Goal: Find specific page/section: Find specific page/section

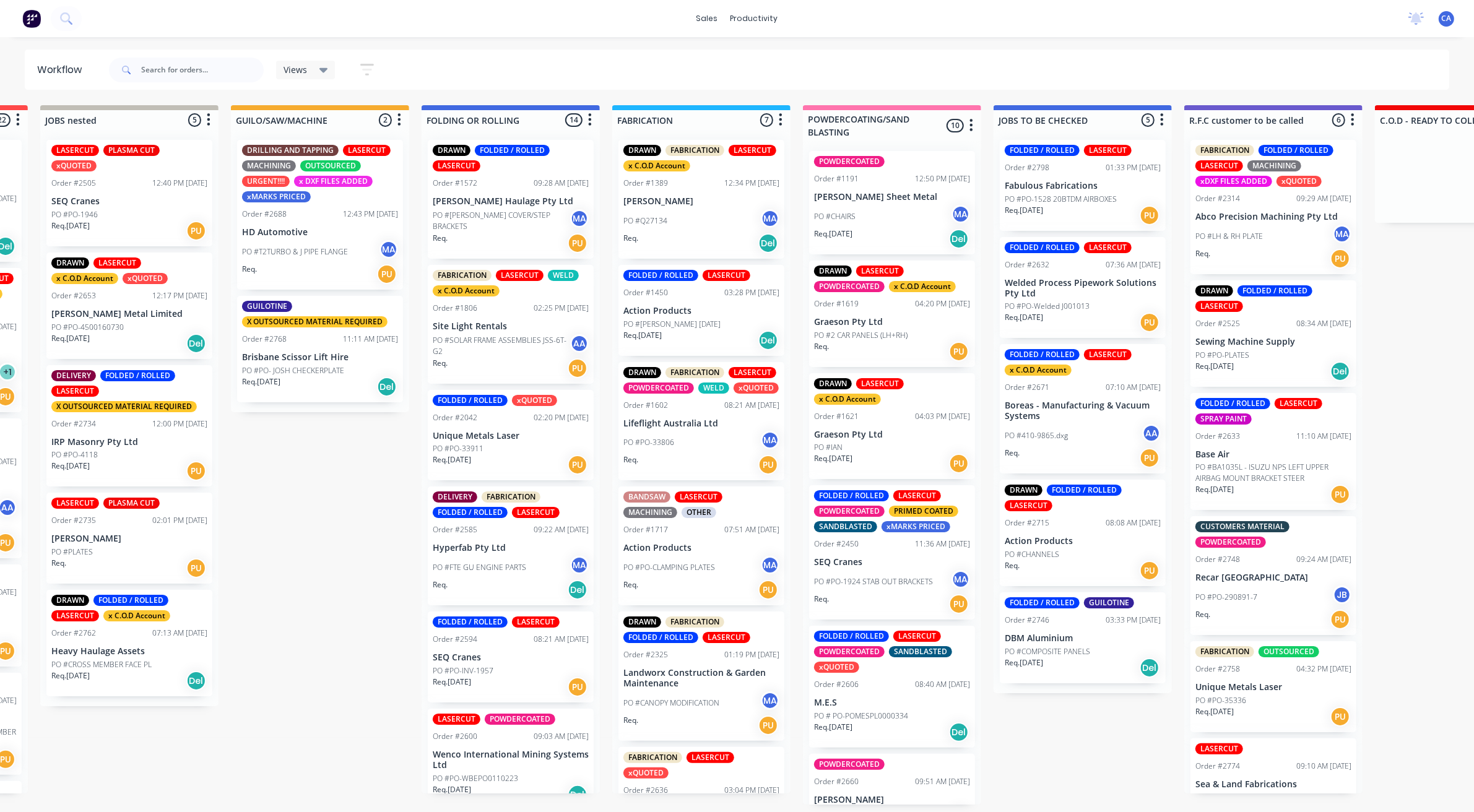
scroll to position [1, 0]
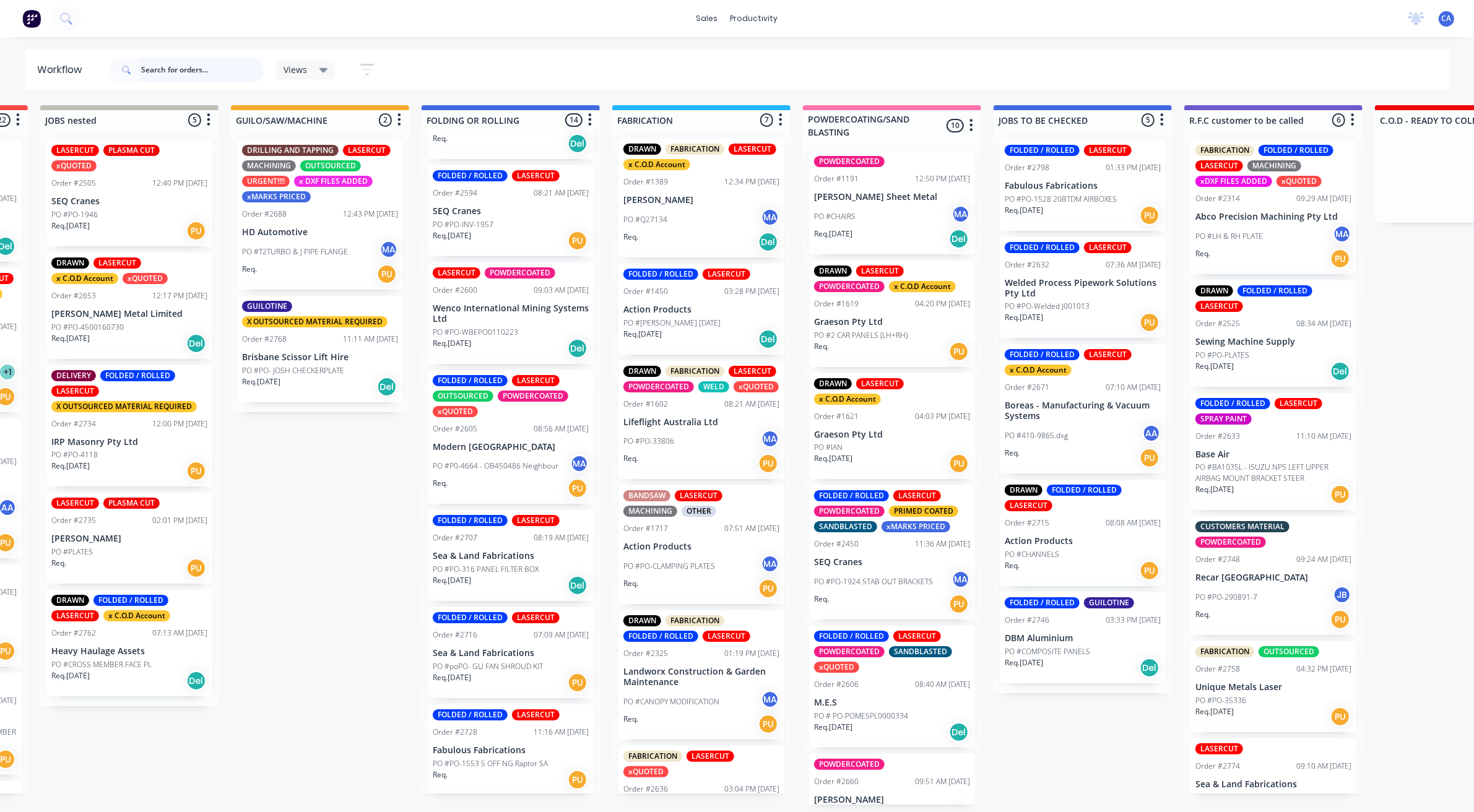
click at [189, 67] on input "text" at bounding box center [203, 69] width 123 height 24
click at [750, 55] on div "Sales Orders" at bounding box center [756, 59] width 50 height 11
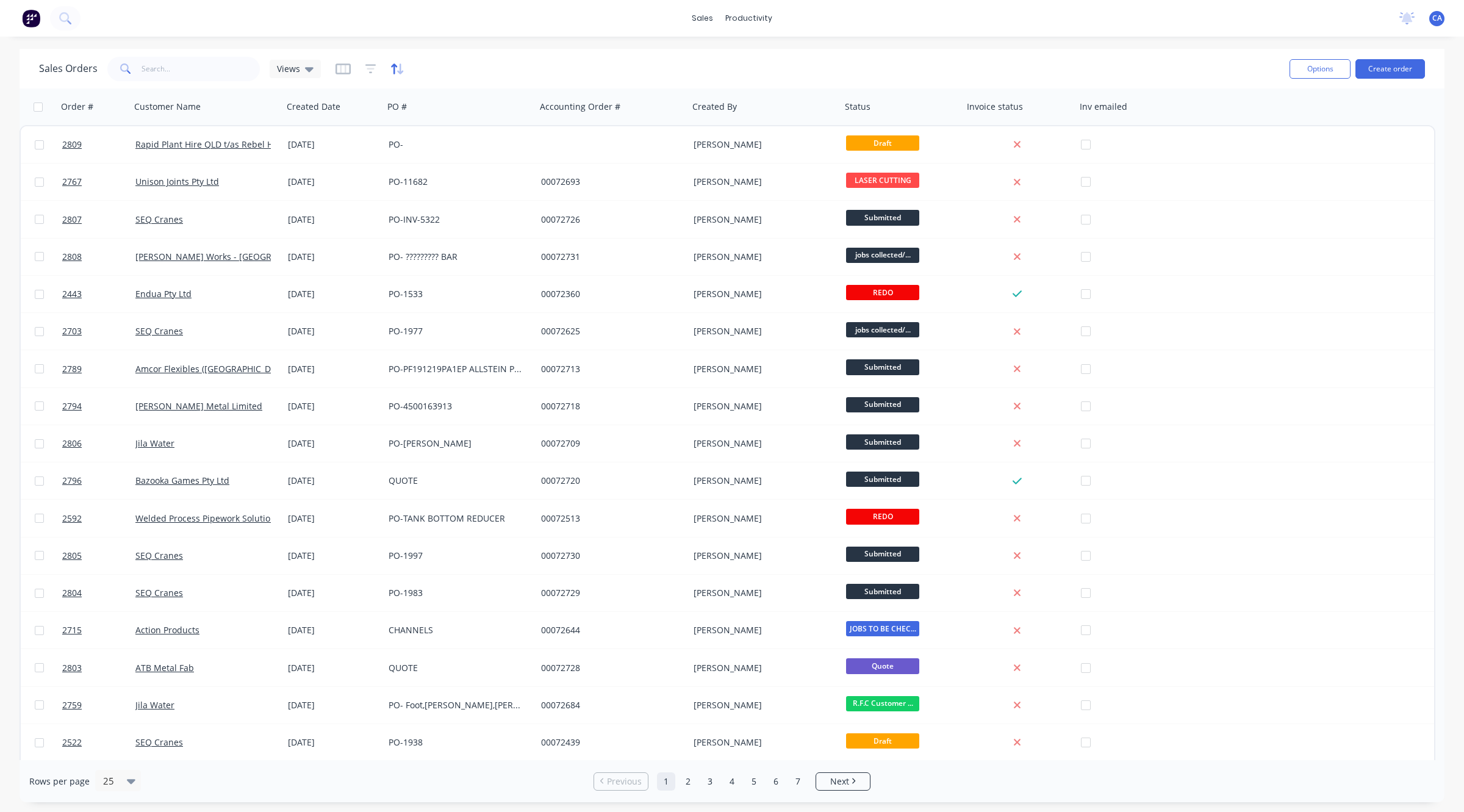
click at [392, 69] on icon "button" at bounding box center [394, 69] width 6 height 11
click at [410, 121] on button "add" at bounding box center [408, 126] width 15 height 10
click at [433, 134] on input "text" at bounding box center [432, 132] width 2 height 12
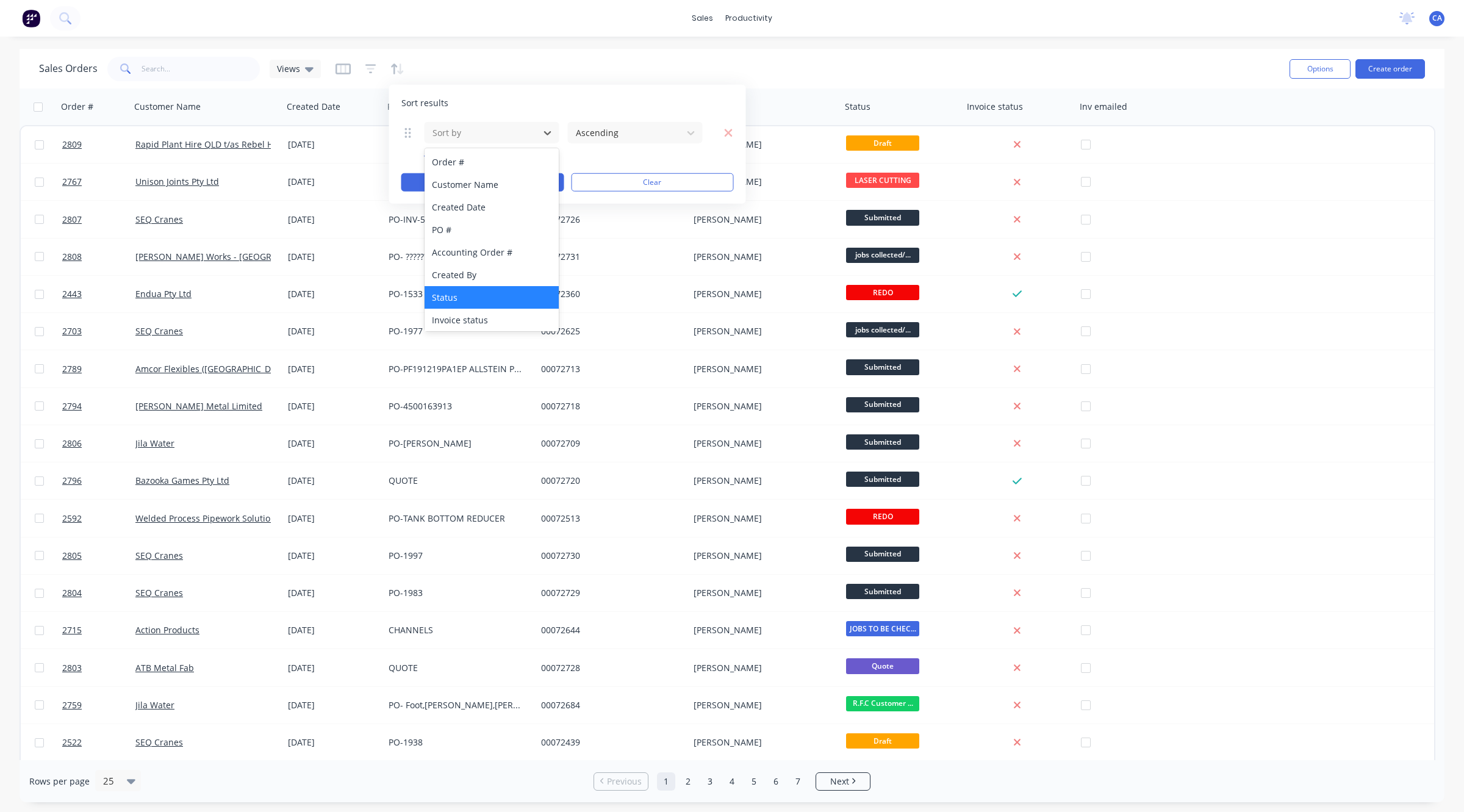
click at [454, 297] on div "Status" at bounding box center [491, 297] width 134 height 22
click at [606, 138] on div at bounding box center [625, 133] width 102 height 15
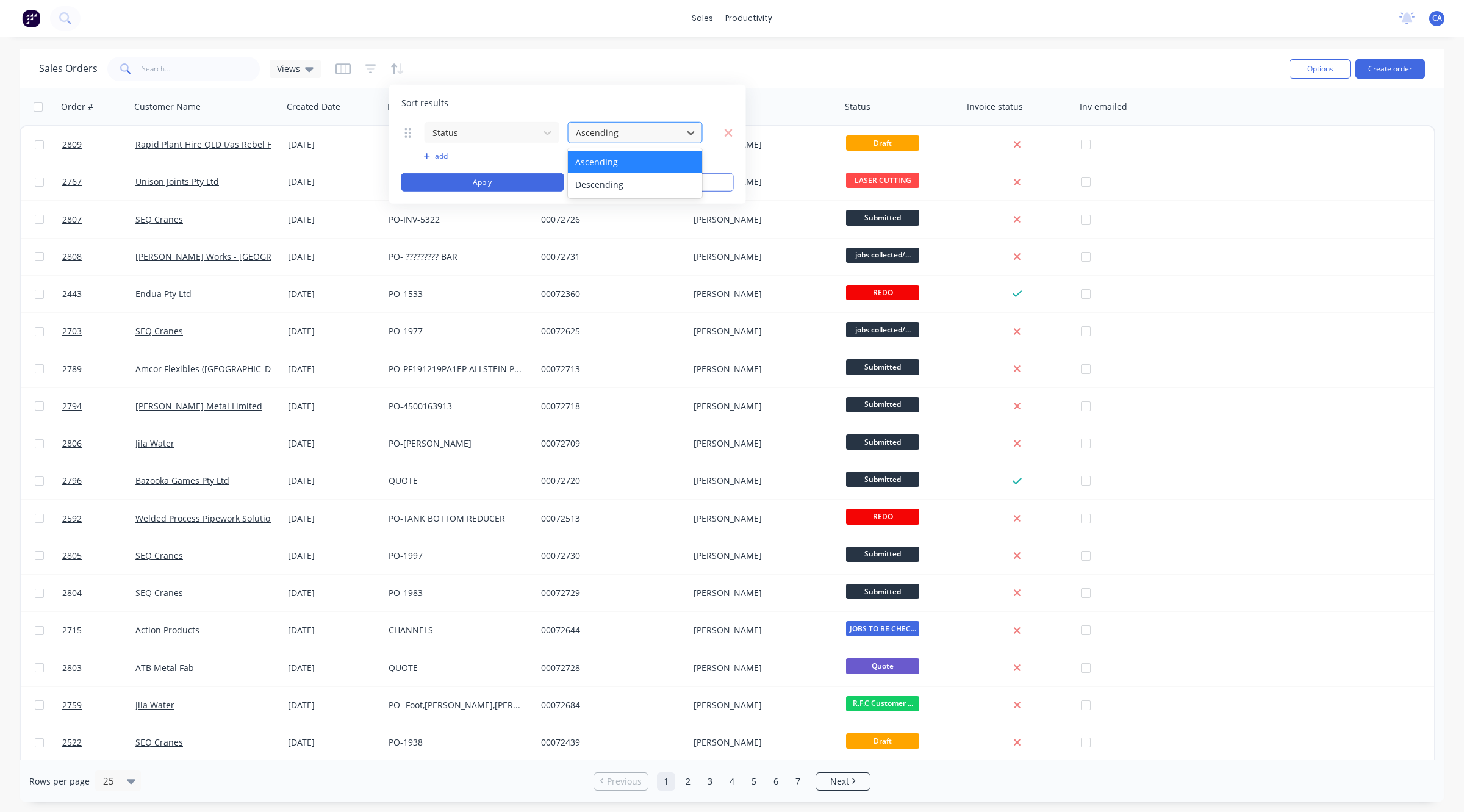
click at [621, 130] on div at bounding box center [625, 133] width 102 height 15
click at [435, 156] on button "add" at bounding box center [492, 157] width 136 height 10
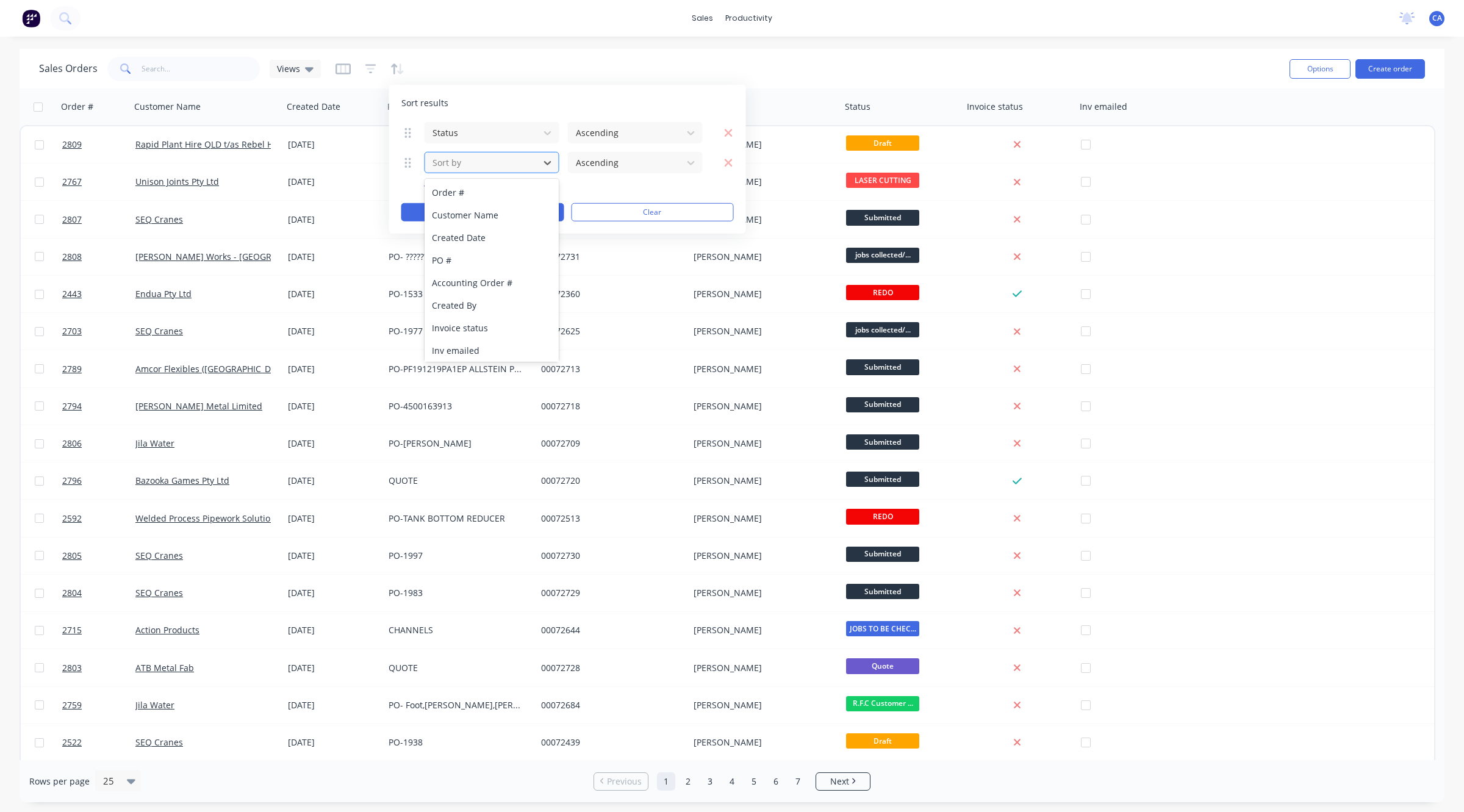
click at [529, 167] on div at bounding box center [481, 162] width 102 height 15
click at [653, 218] on button "Clear" at bounding box center [652, 212] width 163 height 18
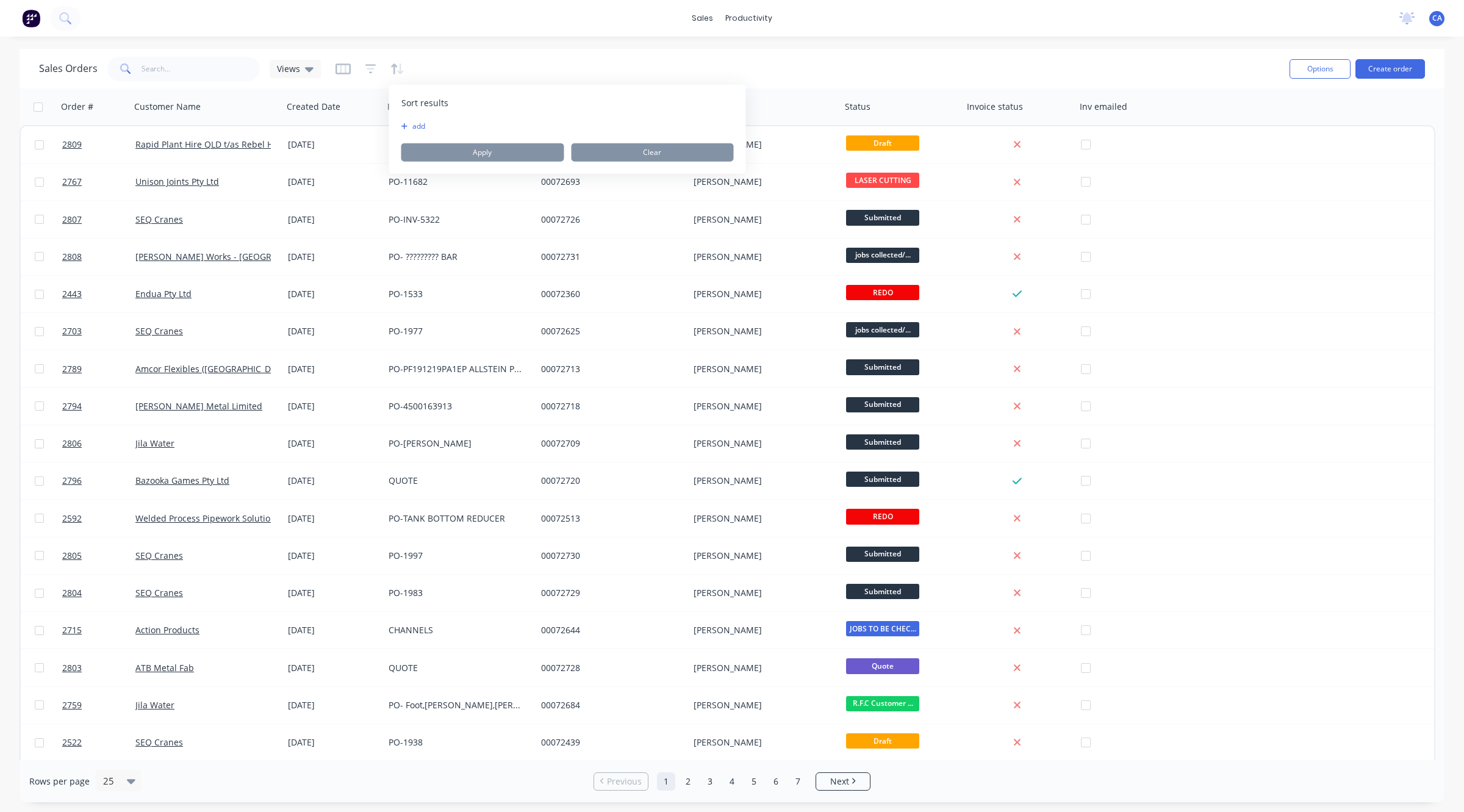
click at [412, 128] on button "add" at bounding box center [408, 126] width 15 height 10
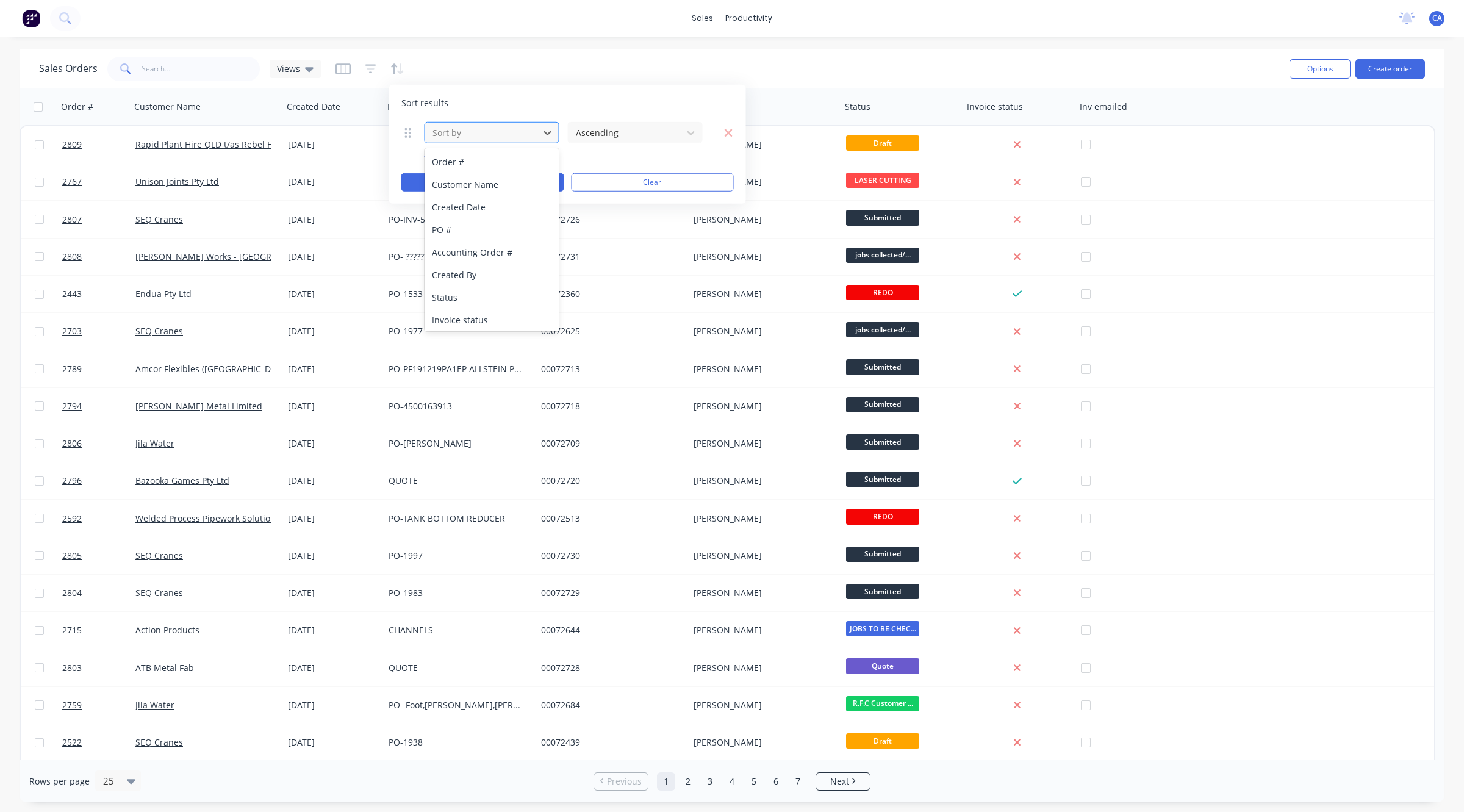
click at [468, 138] on div at bounding box center [481, 133] width 102 height 15
click at [461, 291] on div "Status" at bounding box center [491, 297] width 134 height 22
click at [532, 180] on button "Apply" at bounding box center [482, 182] width 163 height 18
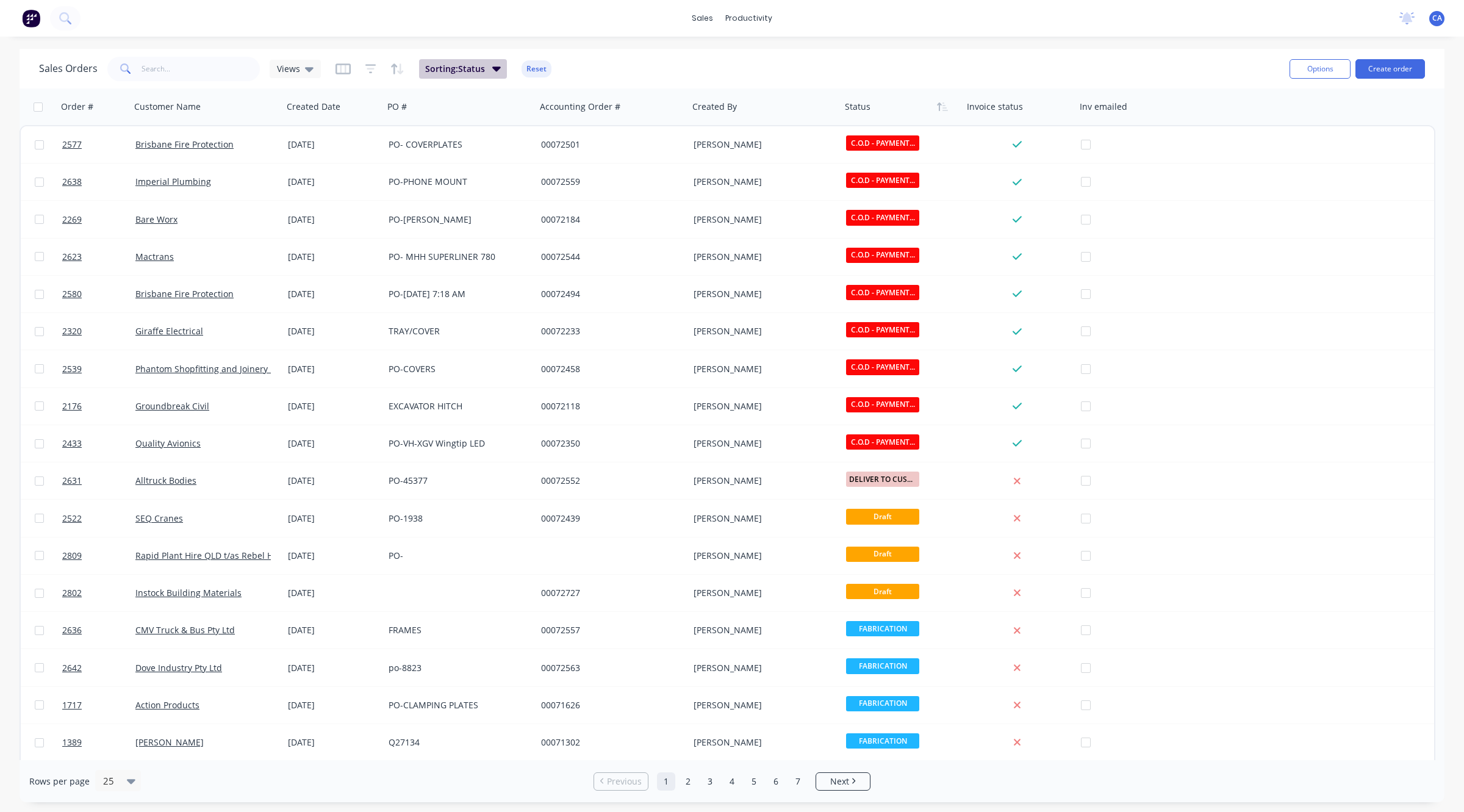
click at [474, 68] on span "Sorting: Status" at bounding box center [455, 69] width 60 height 12
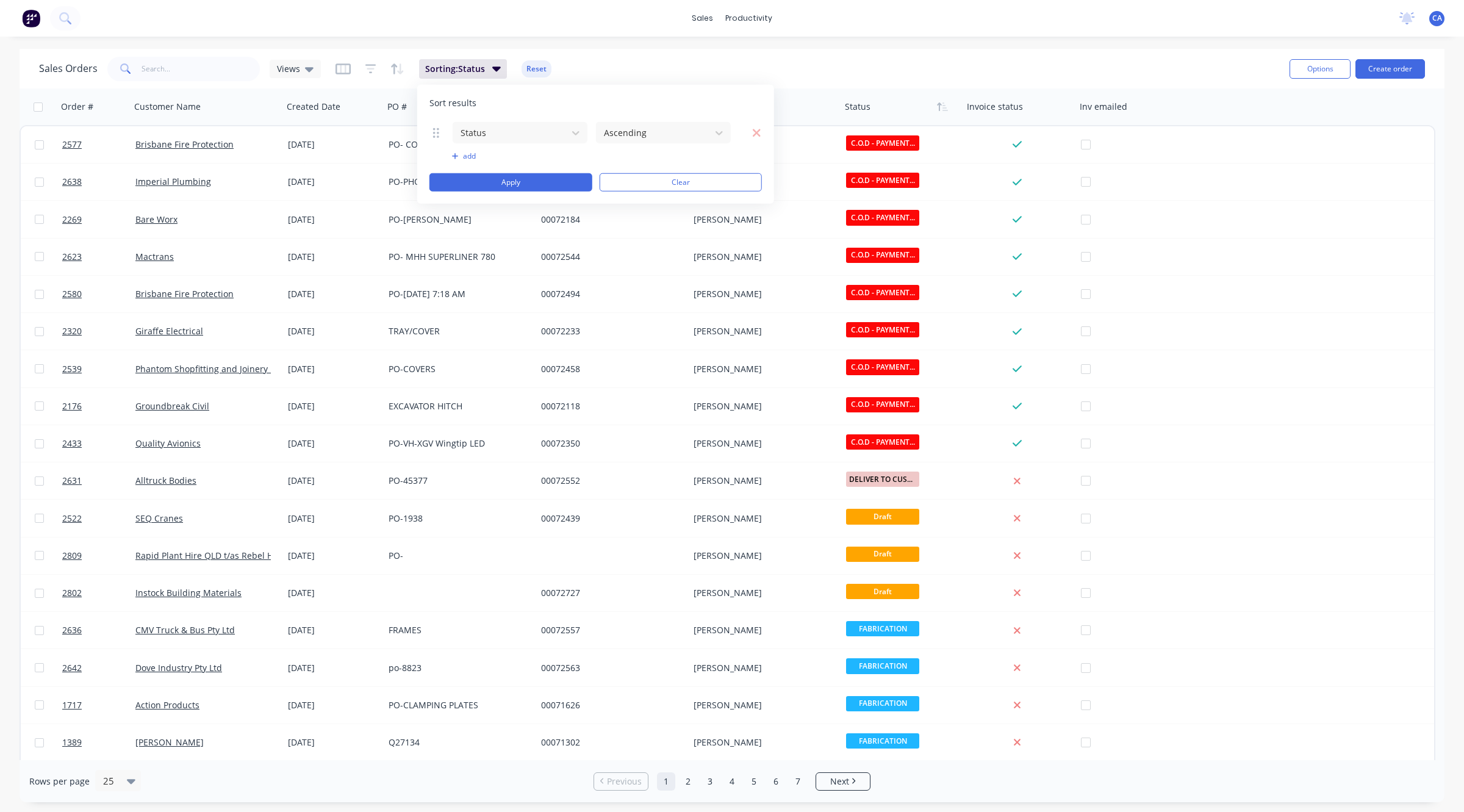
click at [468, 152] on button "add" at bounding box center [520, 157] width 136 height 10
click at [433, 129] on icon at bounding box center [436, 132] width 6 height 12
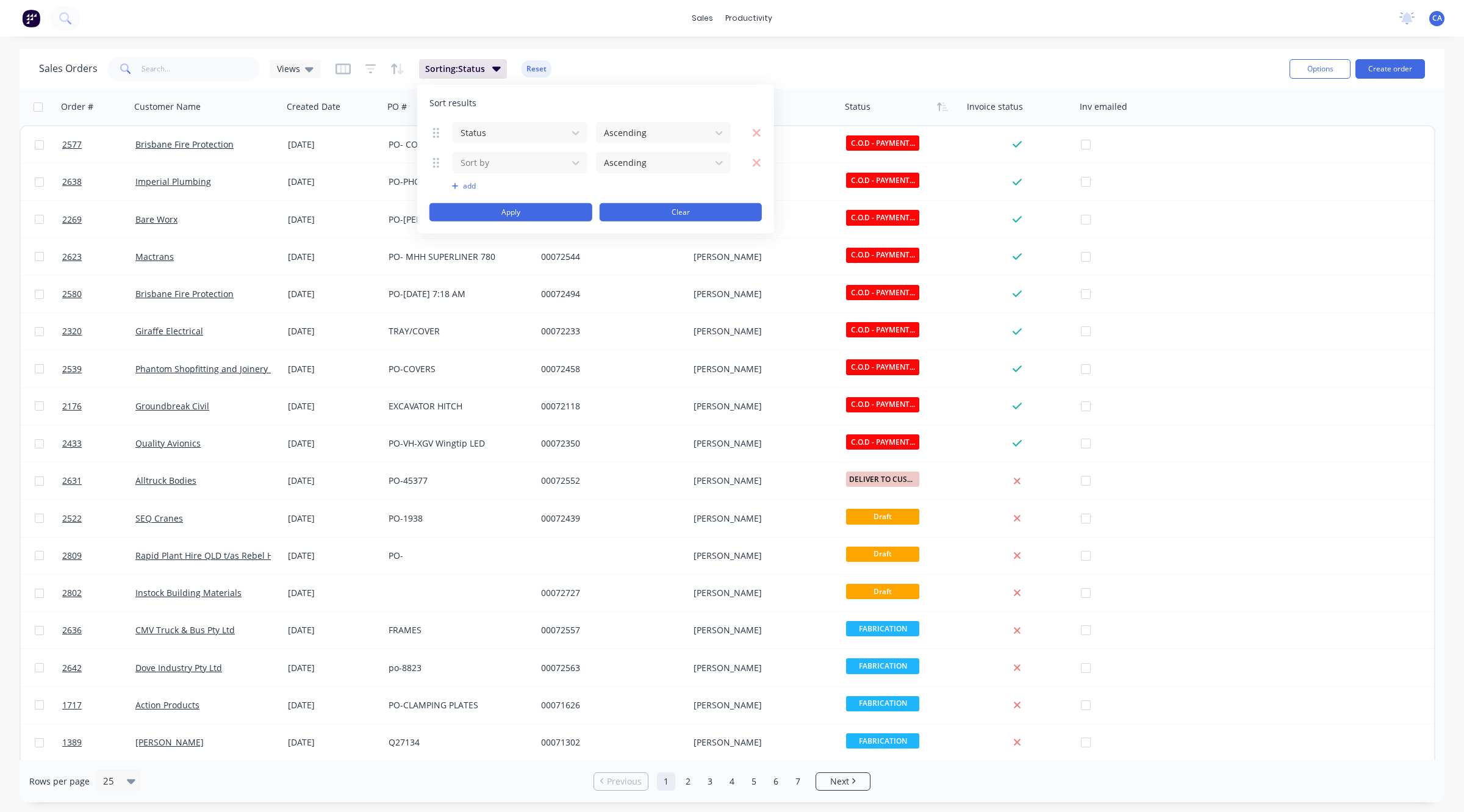
click at [640, 218] on button "Clear" at bounding box center [680, 212] width 163 height 18
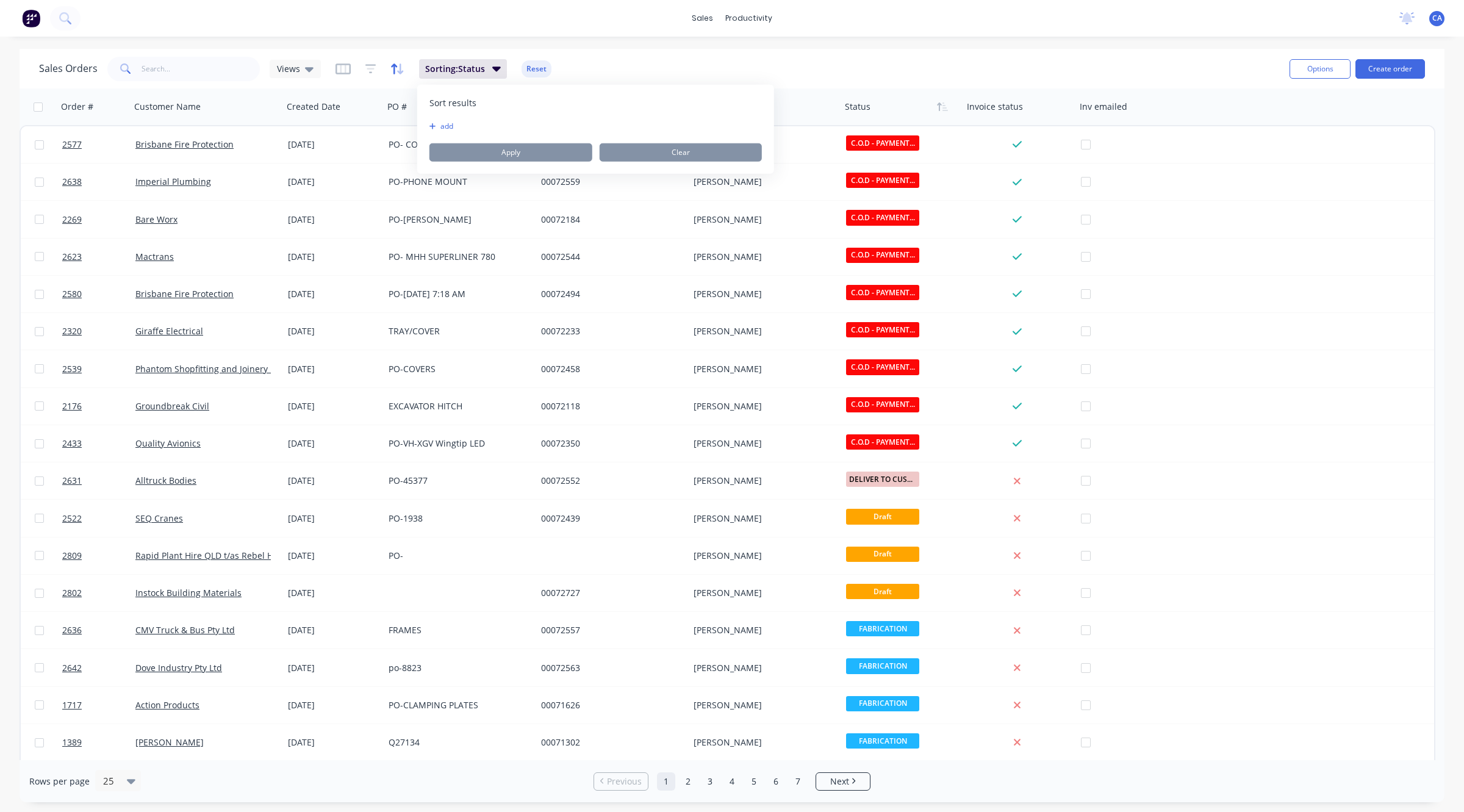
click at [397, 70] on icon "button" at bounding box center [399, 69] width 6 height 11
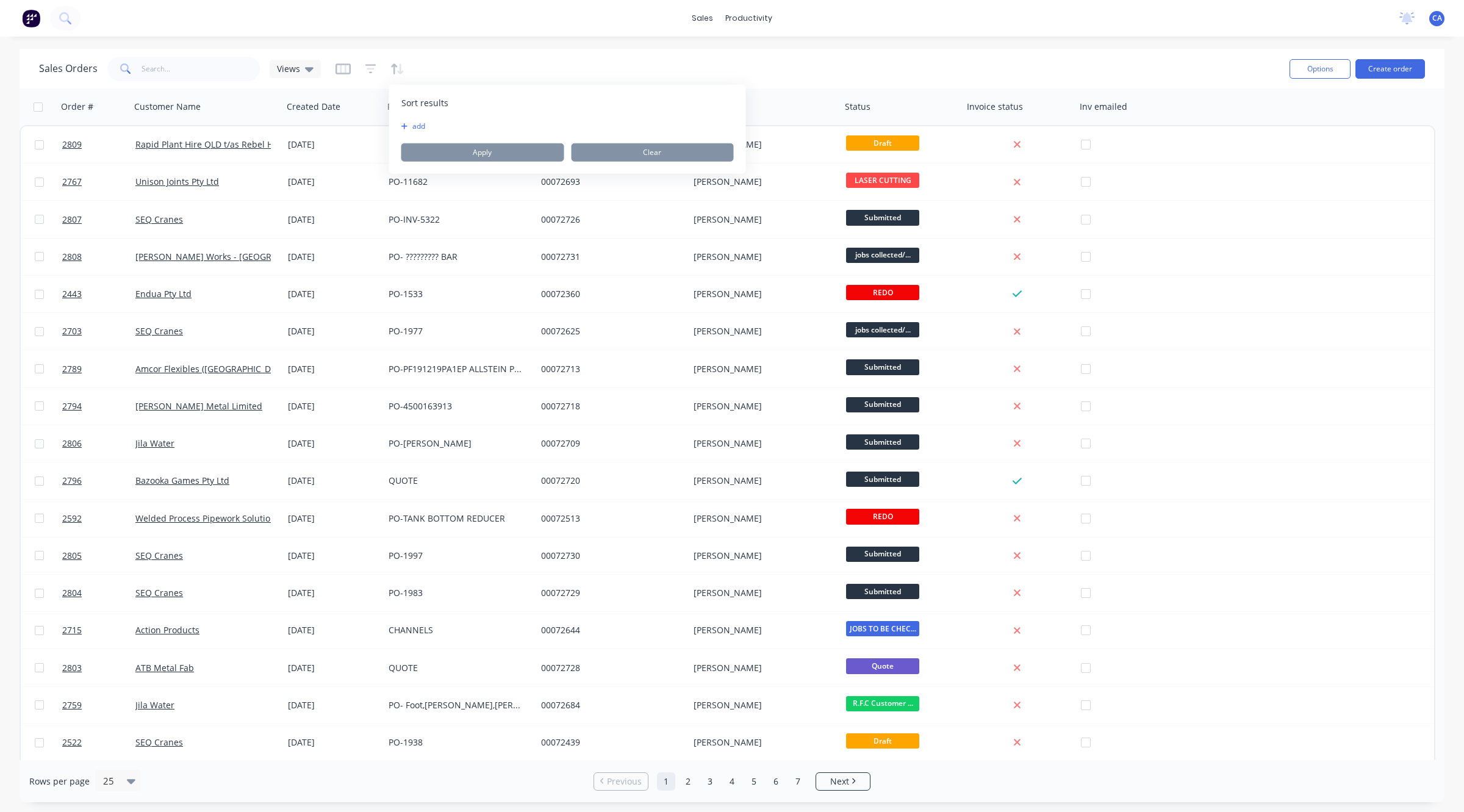
click at [417, 122] on button "add" at bounding box center [408, 126] width 15 height 10
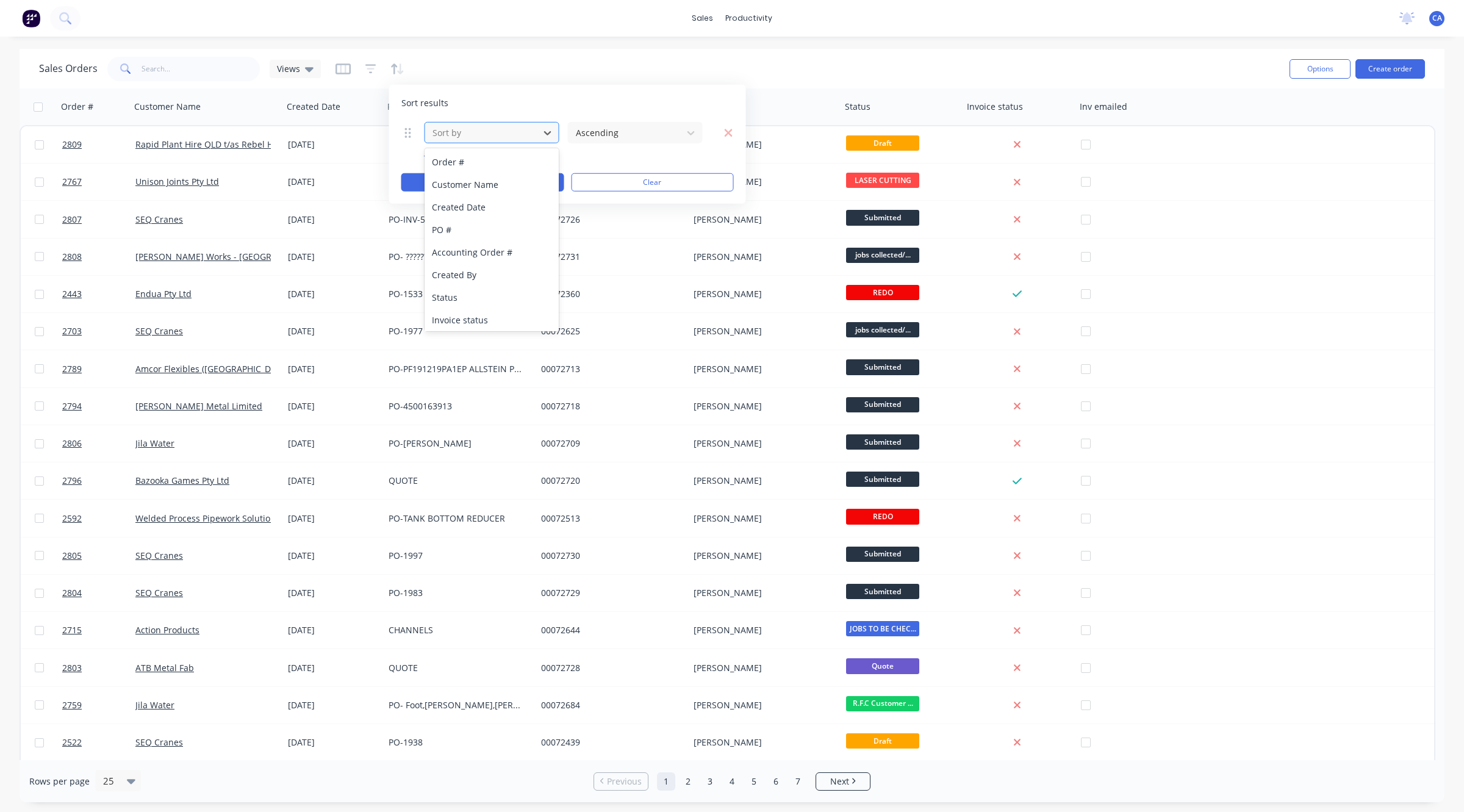
click at [519, 133] on div at bounding box center [481, 133] width 102 height 15
click at [519, 133] on div at bounding box center [481, 133] width 102 height 15
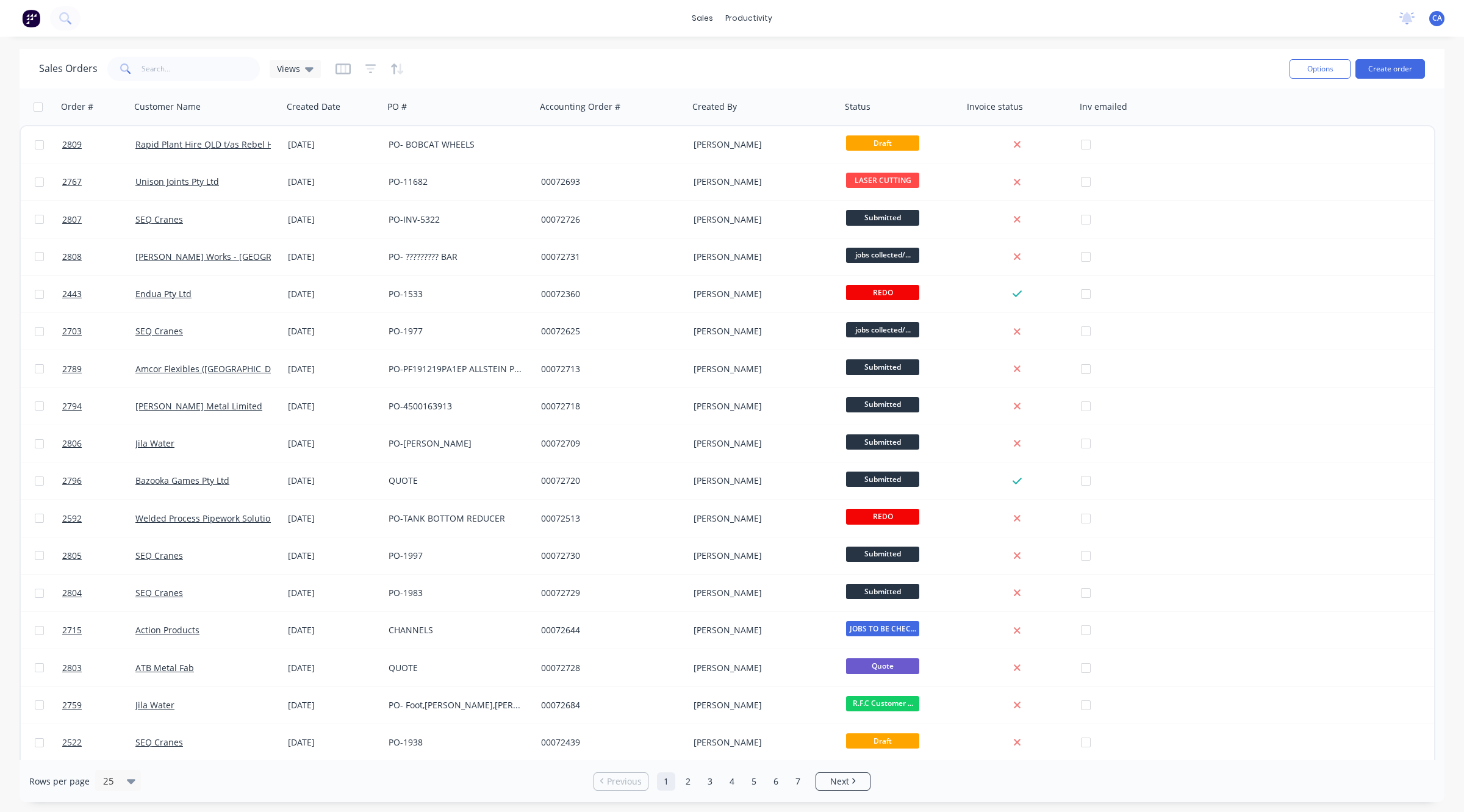
drag, startPoint x: 331, startPoint y: 56, endPoint x: 342, endPoint y: 65, distance: 14.2
click at [332, 56] on div "Sales Orders Views" at bounding box center [659, 69] width 1240 height 30
click at [342, 65] on icon "button" at bounding box center [343, 69] width 15 height 12
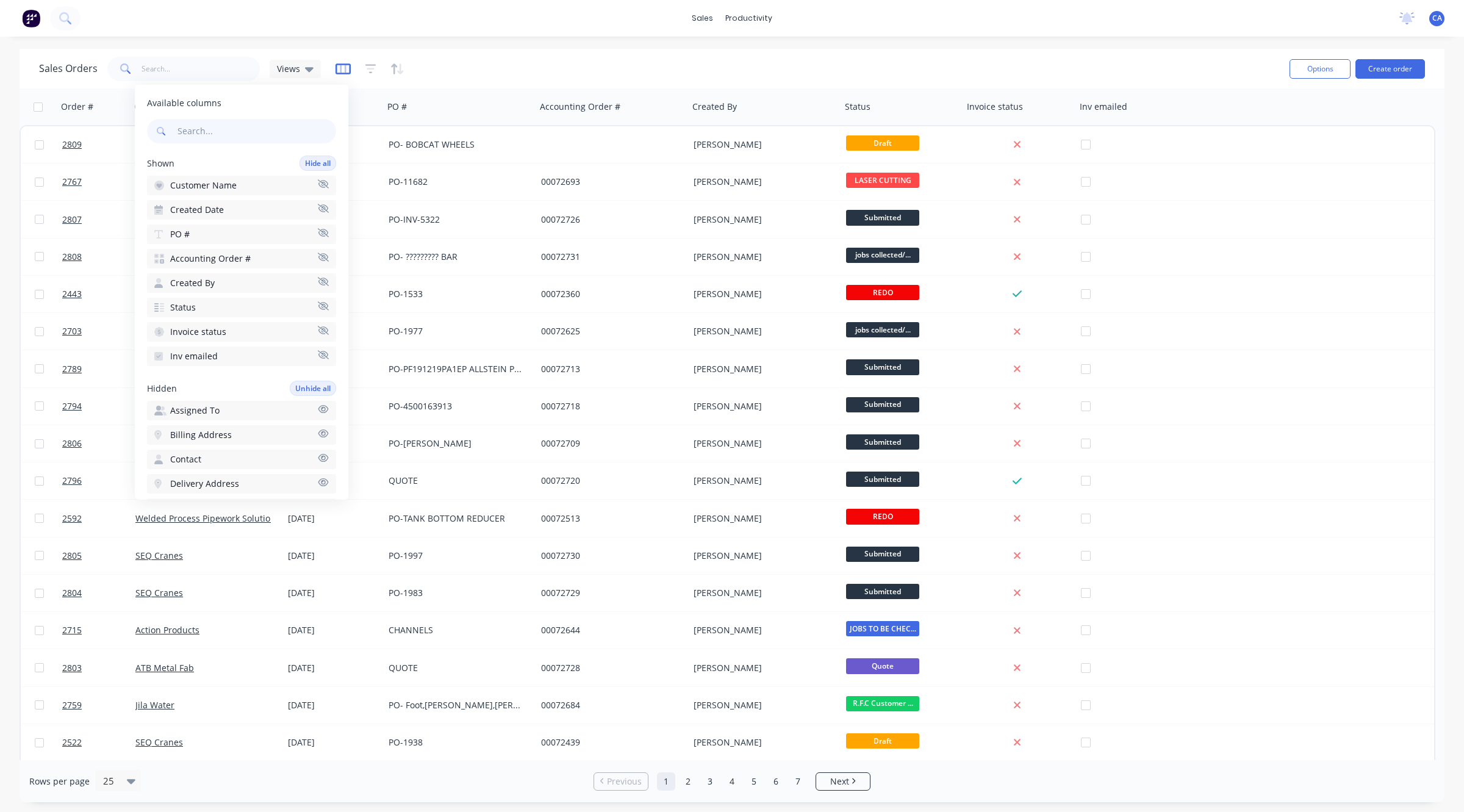
click at [342, 65] on icon "button" at bounding box center [343, 69] width 15 height 12
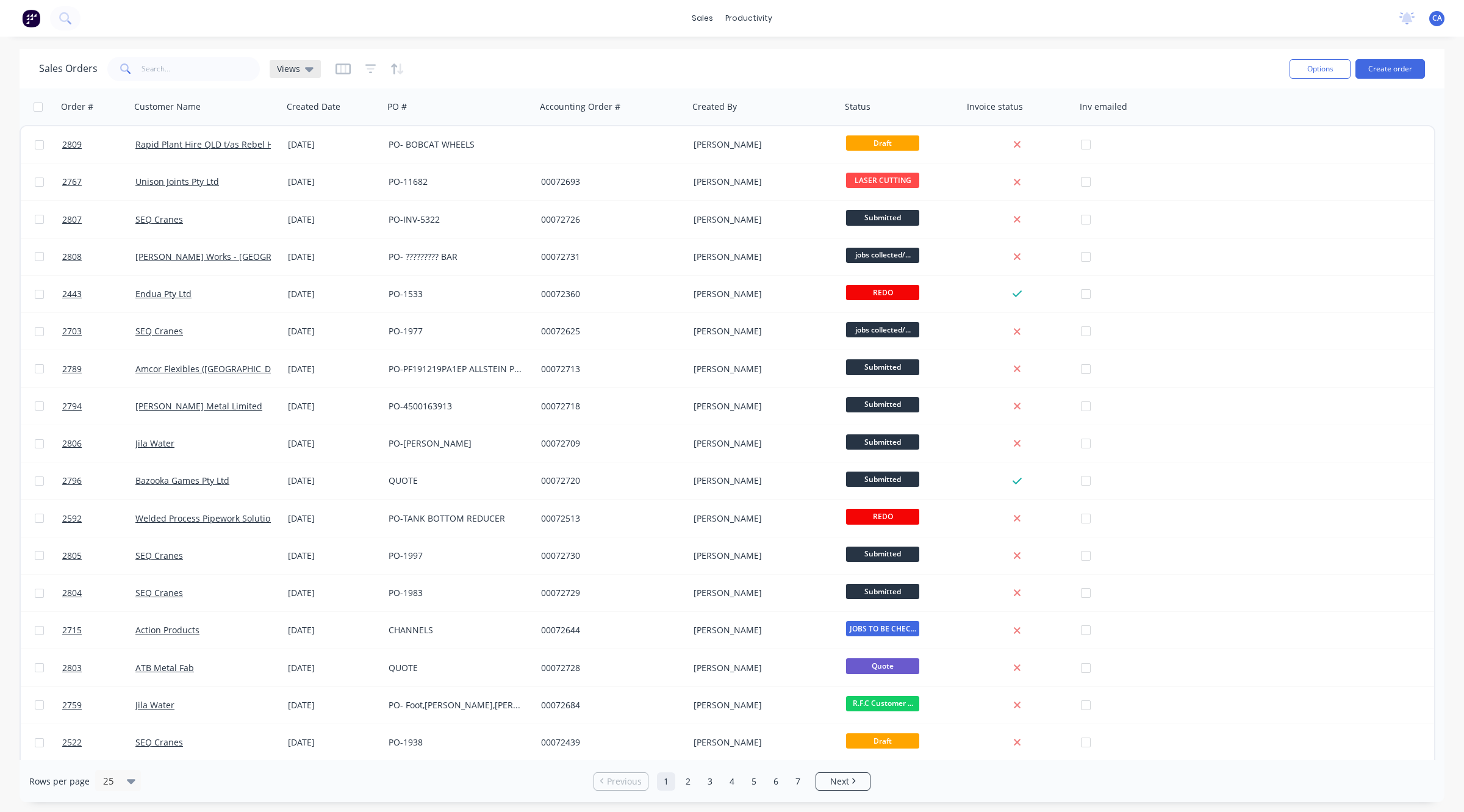
click at [299, 66] on div "Views" at bounding box center [295, 69] width 36 height 11
click at [300, 67] on div "Views" at bounding box center [295, 69] width 36 height 11
click at [368, 75] on button "button" at bounding box center [370, 69] width 11 height 20
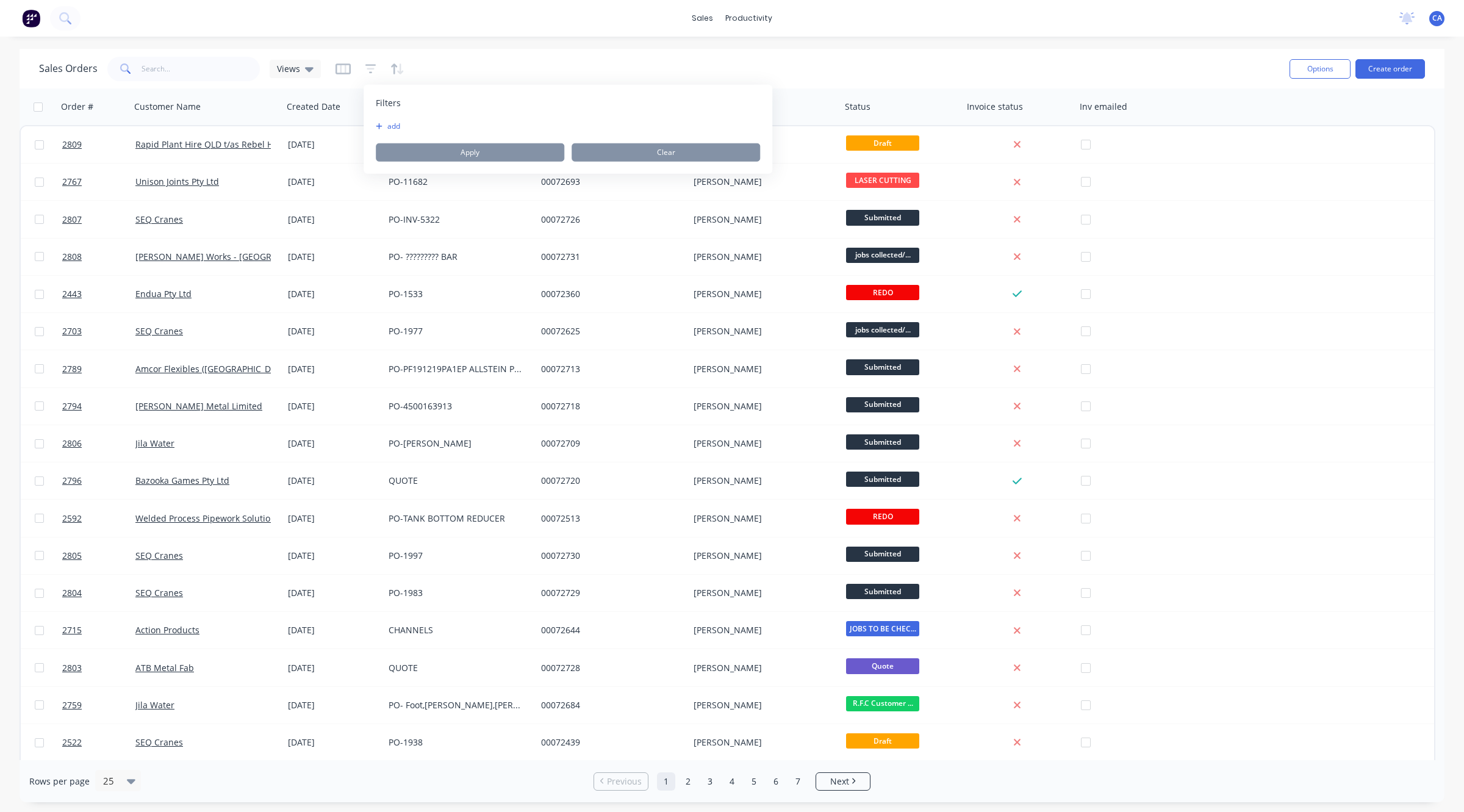
click at [385, 121] on button "add" at bounding box center [390, 126] width 31 height 10
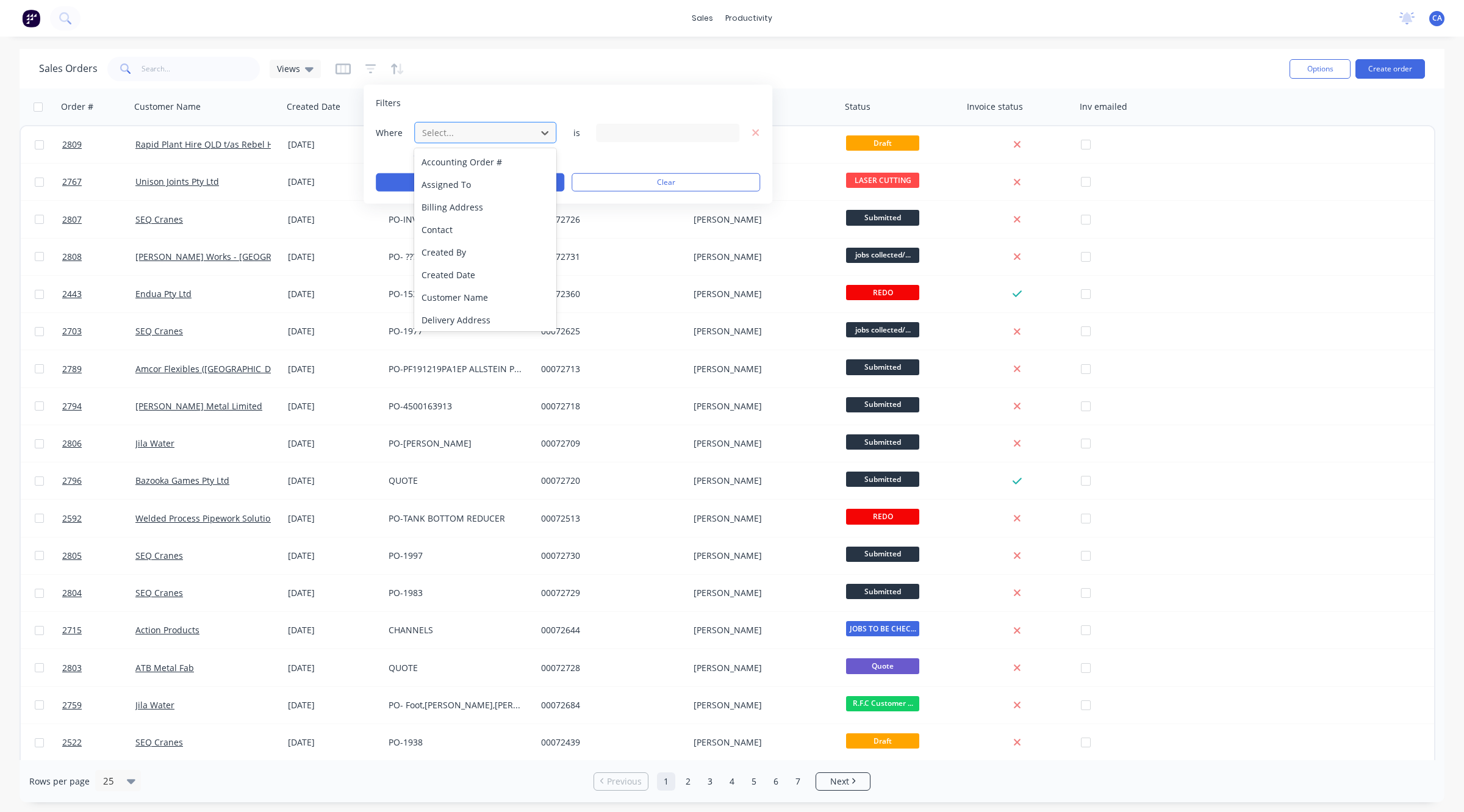
click at [433, 139] on div at bounding box center [476, 133] width 109 height 15
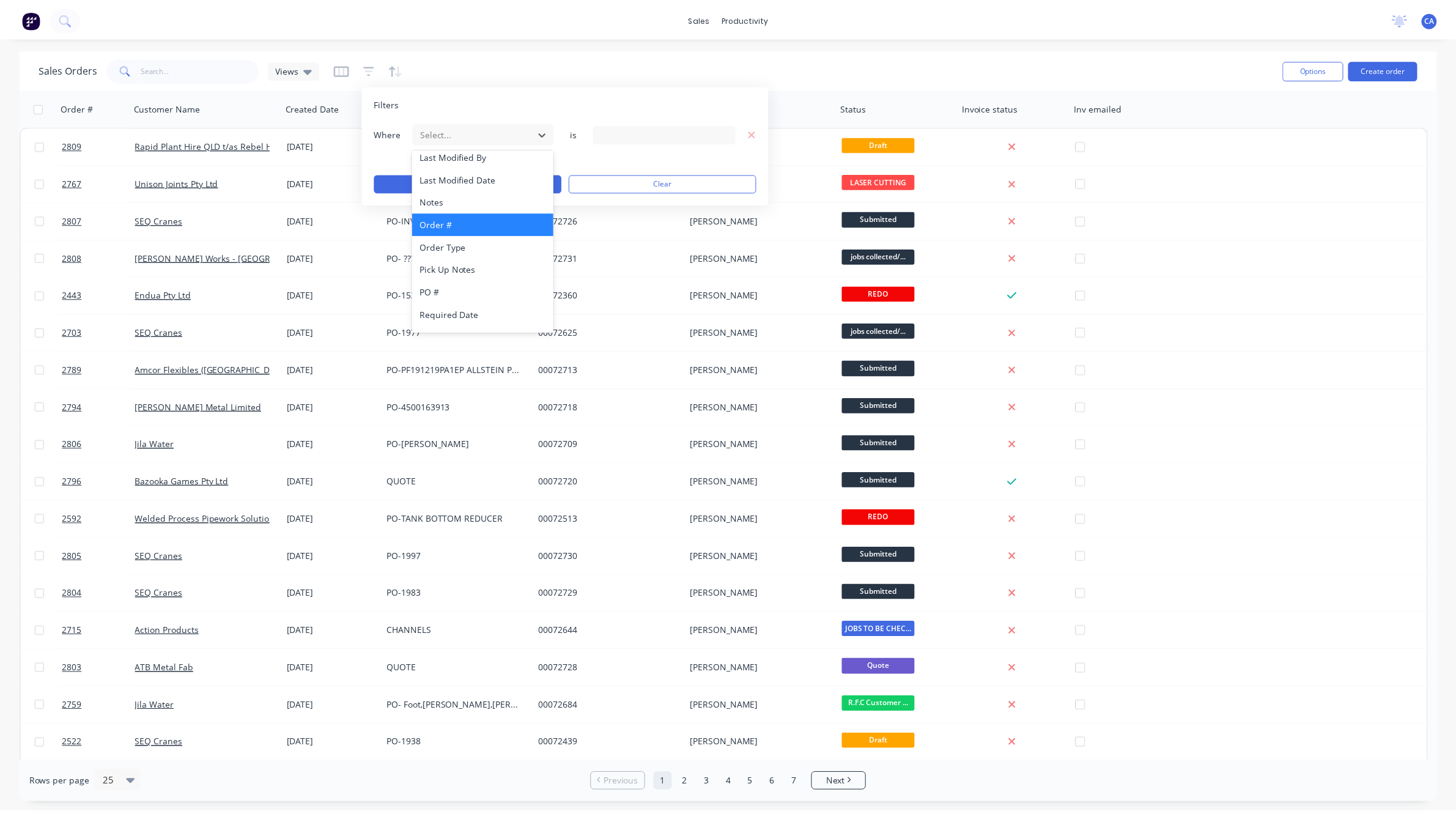
scroll to position [319, 0]
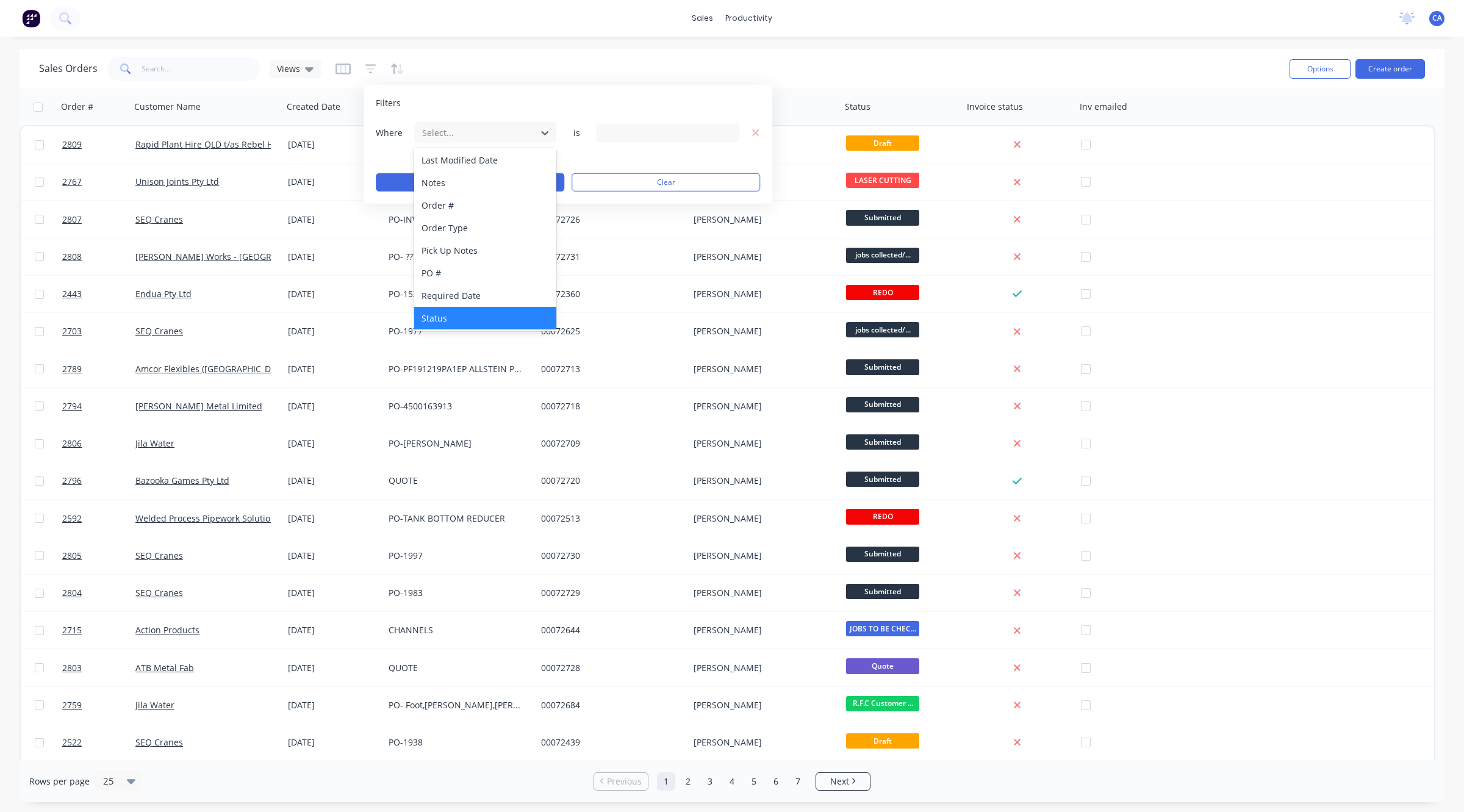
click at [458, 309] on div "Status" at bounding box center [486, 317] width 143 height 22
click at [641, 135] on div "21 Status selected" at bounding box center [657, 132] width 110 height 12
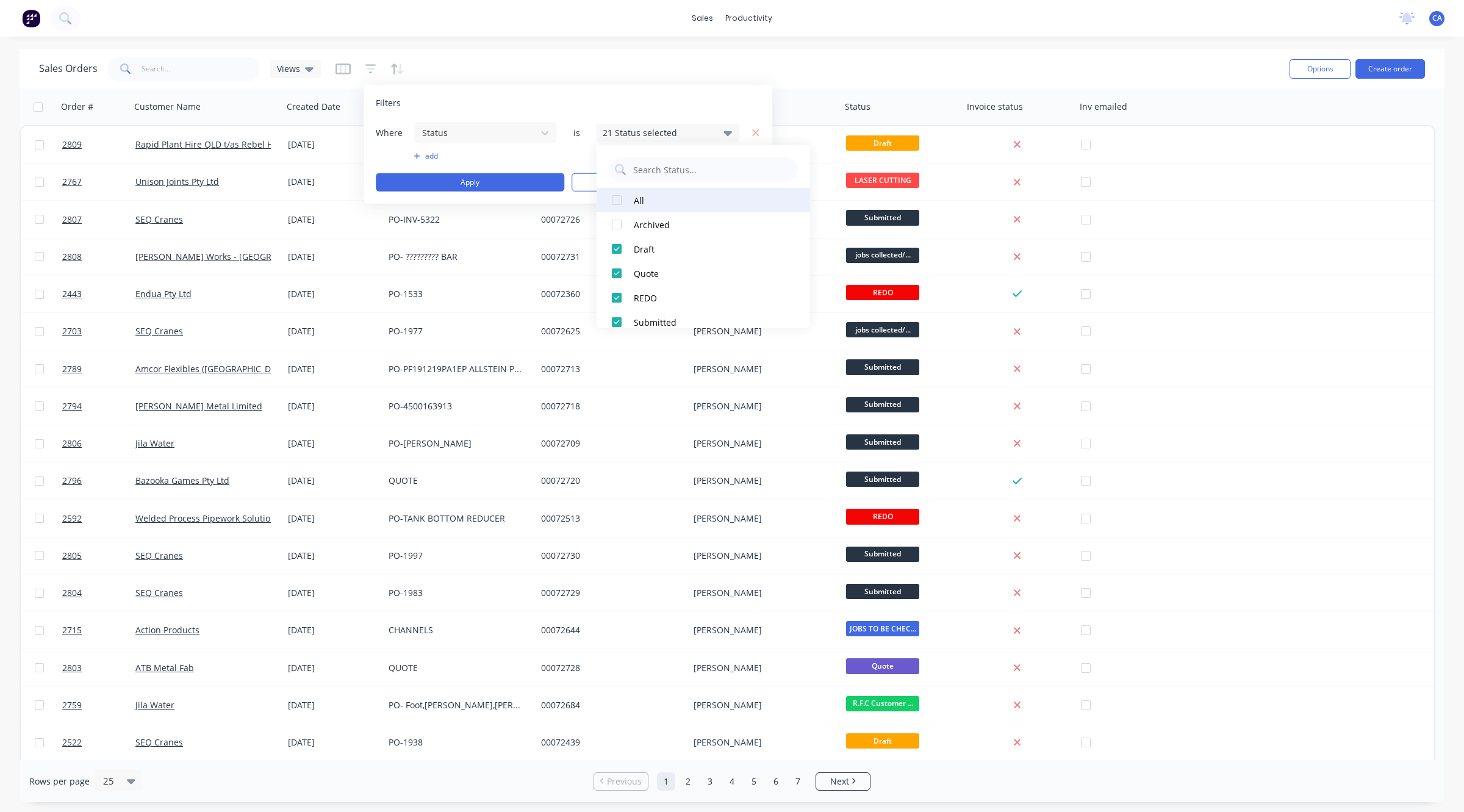
click at [628, 203] on div at bounding box center [616, 200] width 24 height 24
click at [503, 176] on button "Apply" at bounding box center [469, 182] width 188 height 18
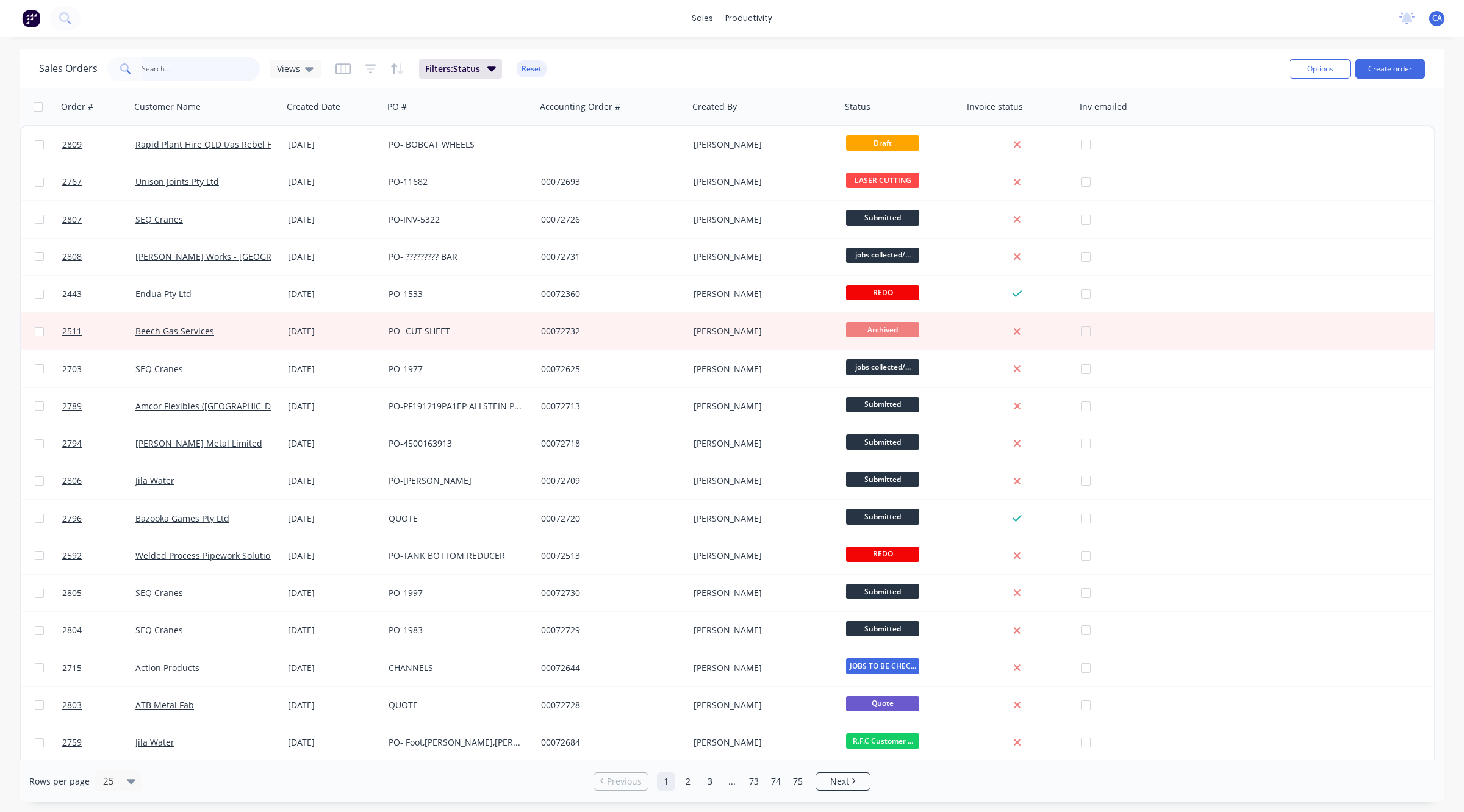
click at [179, 75] on input "text" at bounding box center [201, 68] width 119 height 24
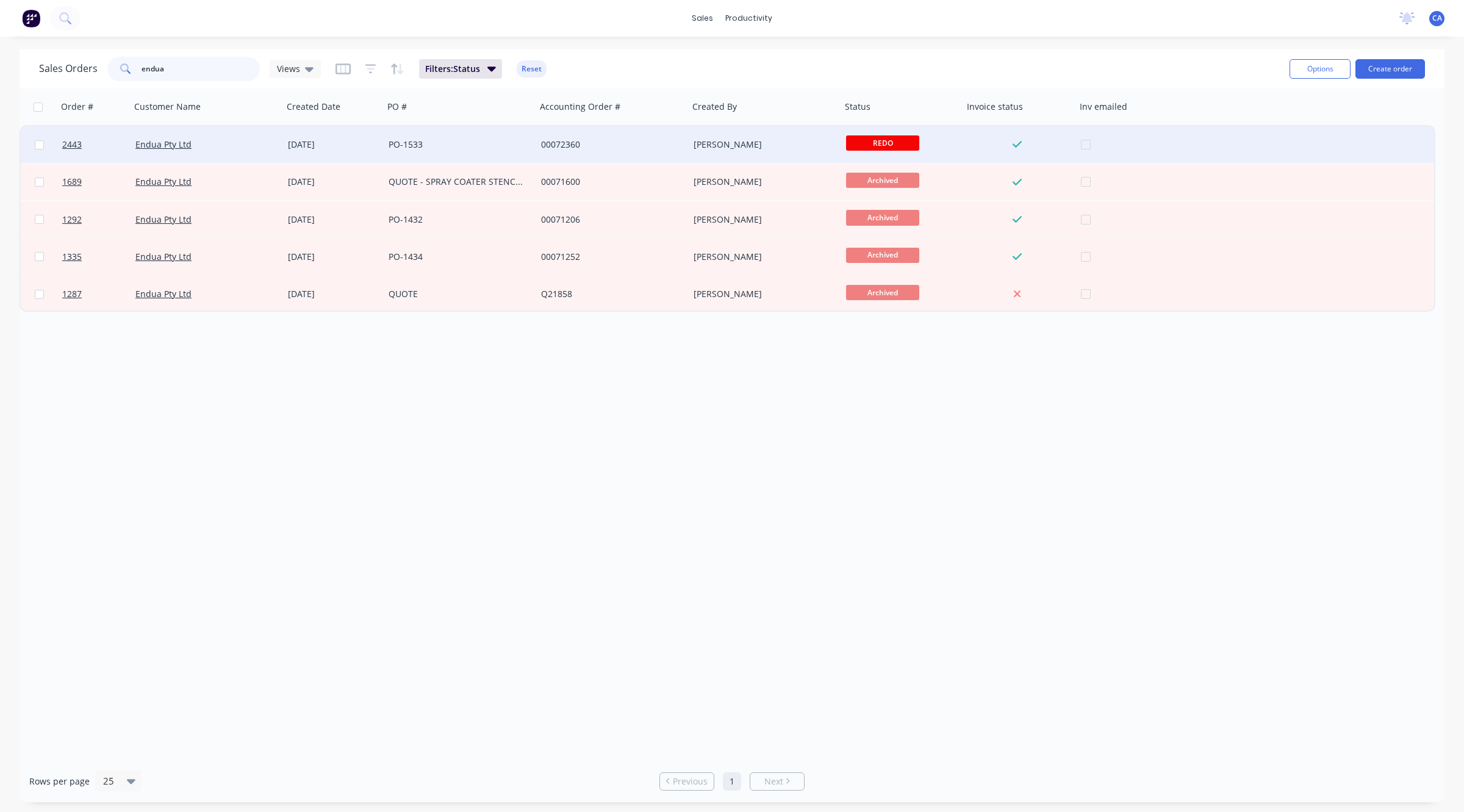
type input "endua"
click at [230, 147] on div "Endua Pty Ltd" at bounding box center [202, 144] width 135 height 12
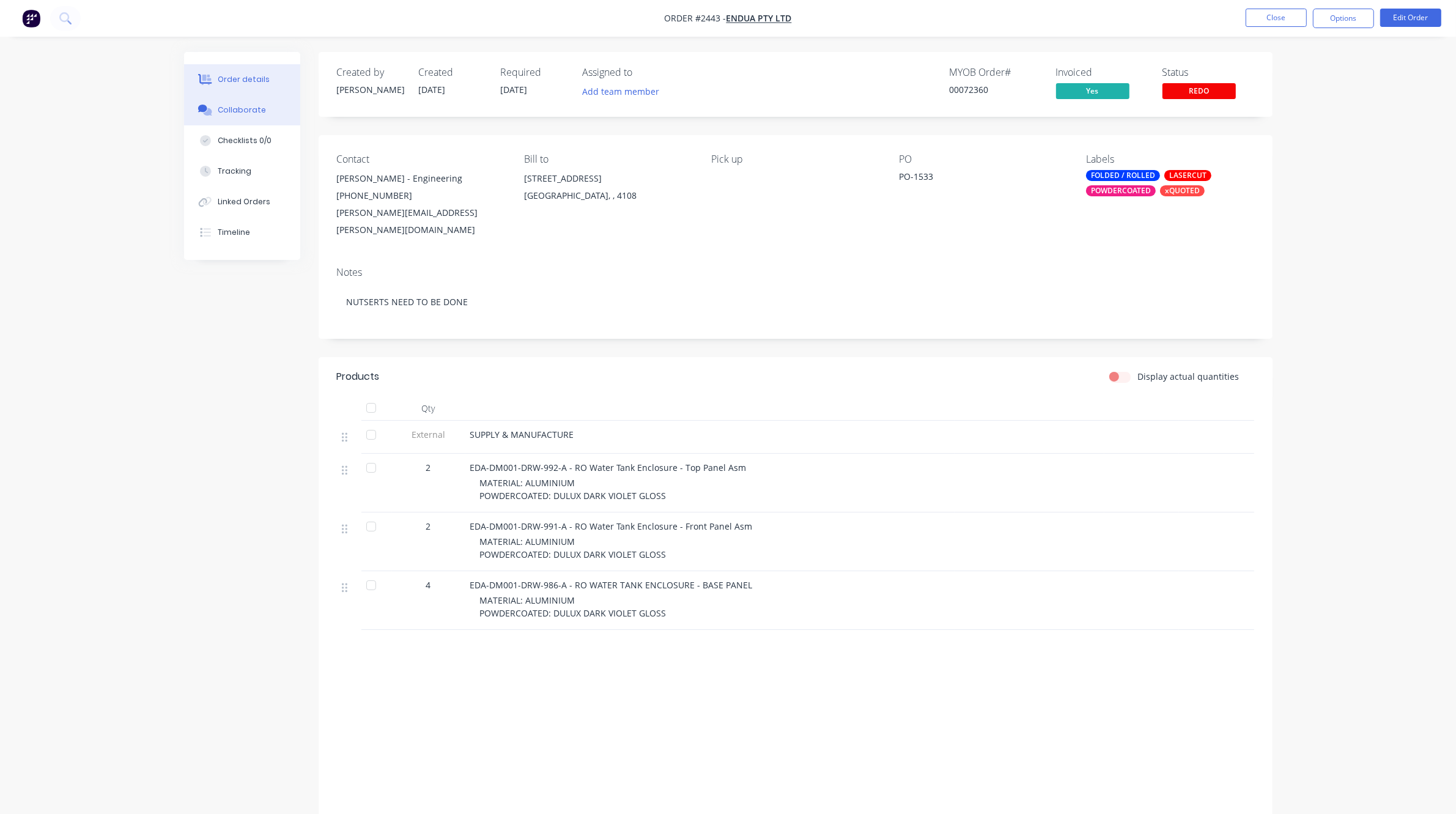
click at [231, 105] on div "Collaborate" at bounding box center [242, 110] width 48 height 11
